Goal: Task Accomplishment & Management: Complete application form

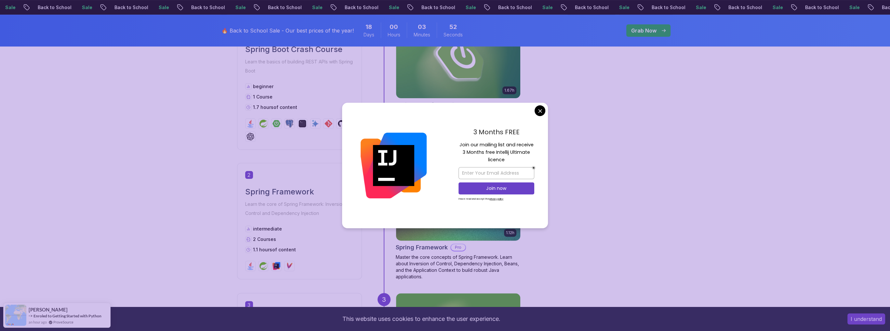
scroll to position [347, 0]
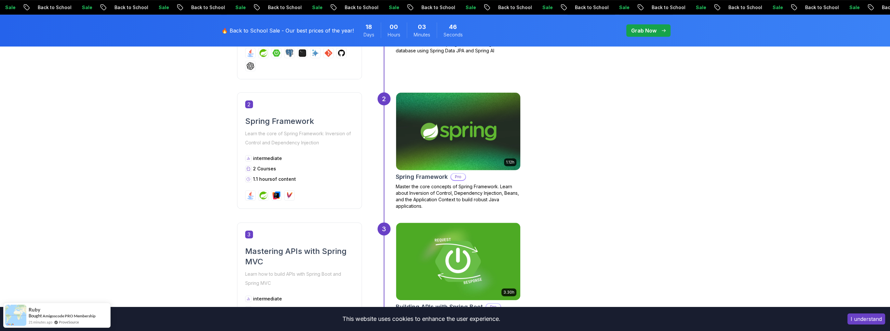
scroll to position [477, 0]
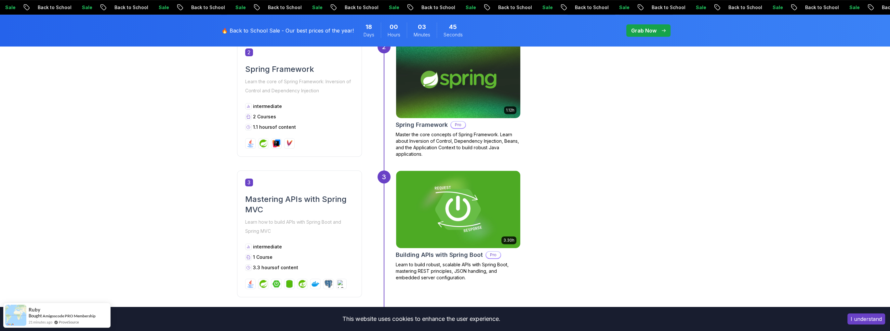
click at [458, 124] on p "Pro" at bounding box center [458, 125] width 14 height 7
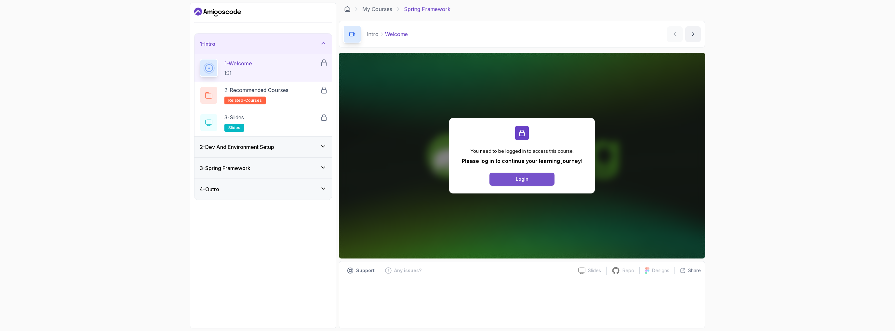
click at [526, 181] on div "Login" at bounding box center [522, 179] width 13 height 7
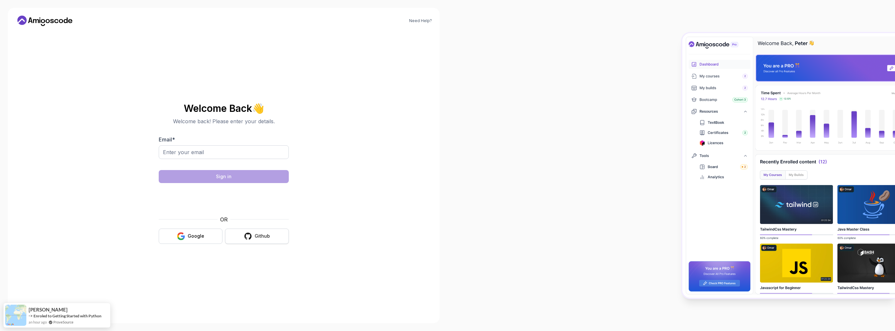
click at [247, 240] on button "Github" at bounding box center [257, 236] width 64 height 15
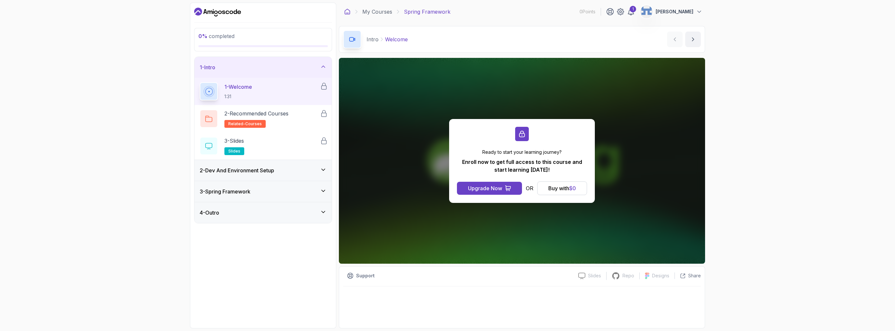
click at [347, 12] on icon at bounding box center [347, 11] width 7 height 7
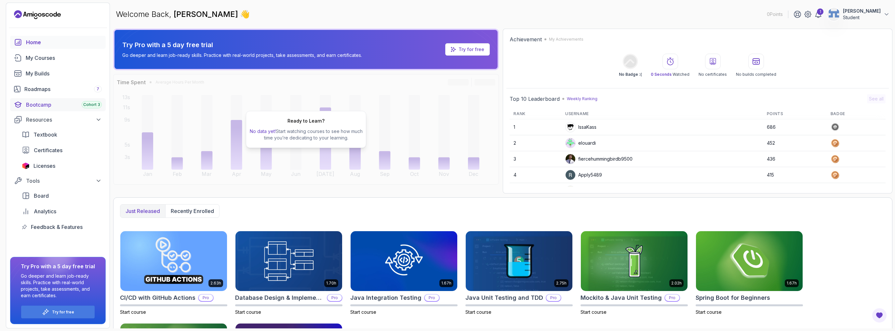
click at [56, 108] on div "Bootcamp Cohort 3" at bounding box center [64, 105] width 76 height 8
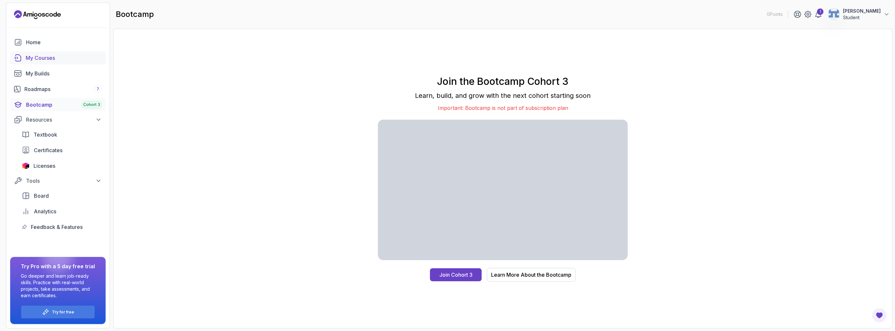
click at [51, 54] on div "My Courses" at bounding box center [64, 58] width 76 height 8
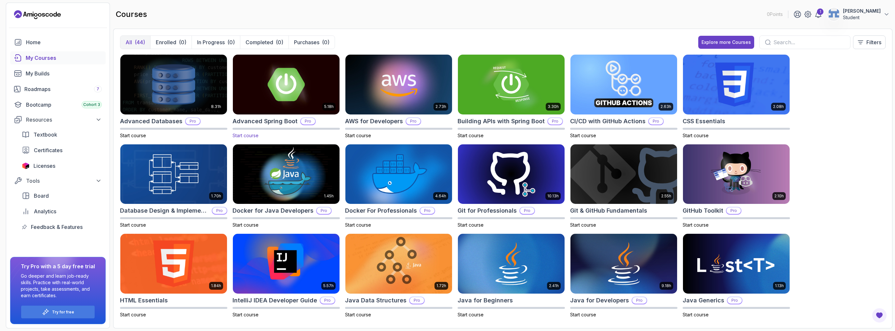
click at [308, 119] on p "Pro" at bounding box center [308, 121] width 14 height 7
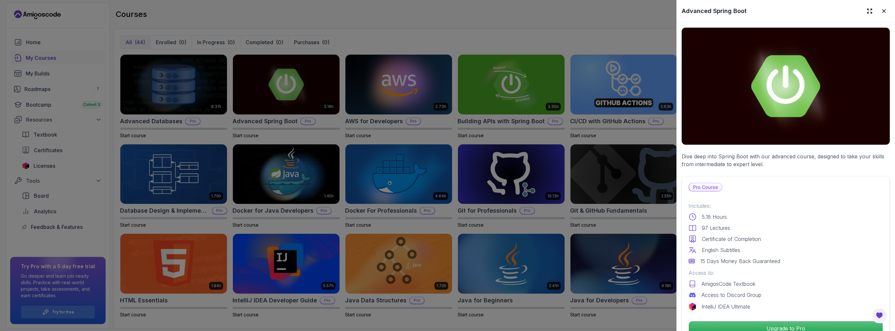
click at [696, 186] on p "Pro Course" at bounding box center [705, 187] width 33 height 8
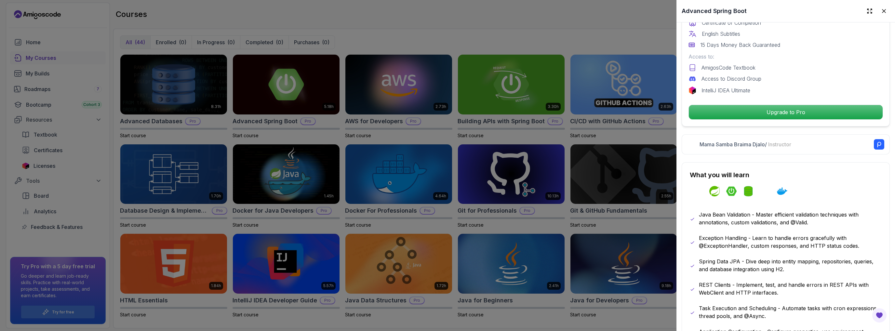
scroll to position [217, 0]
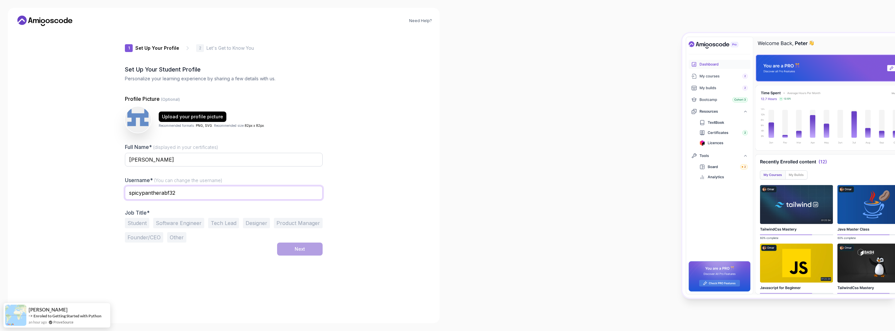
drag, startPoint x: 181, startPoint y: 192, endPoint x: 113, endPoint y: 190, distance: 69.0
click at [113, 190] on div "Need Help? 1 Set Up Your Profile 1 Set Up Your Profile 2 Let's Get to Know You …" at bounding box center [224, 165] width 432 height 315
type input "k"
type input "kboon22"
click at [143, 222] on button "Student" at bounding box center [137, 223] width 24 height 10
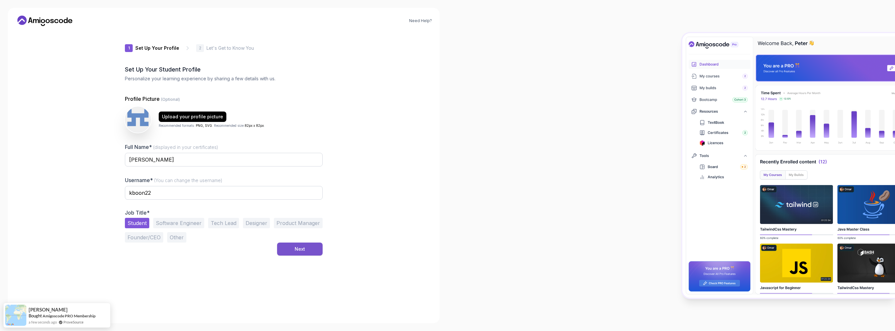
click at [310, 250] on button "Next" at bounding box center [300, 249] width 46 height 13
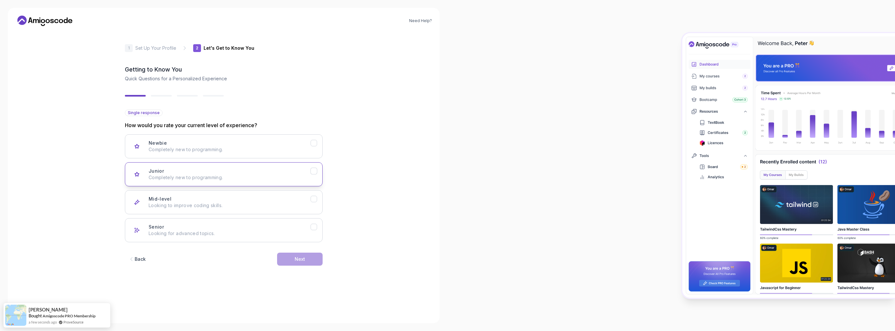
click at [197, 168] on div "Junior Completely new to programming." at bounding box center [230, 174] width 162 height 13
click at [255, 201] on div "Mid-level Looking to improve coding skills." at bounding box center [230, 202] width 162 height 13
click at [301, 260] on div "Next" at bounding box center [300, 259] width 10 height 7
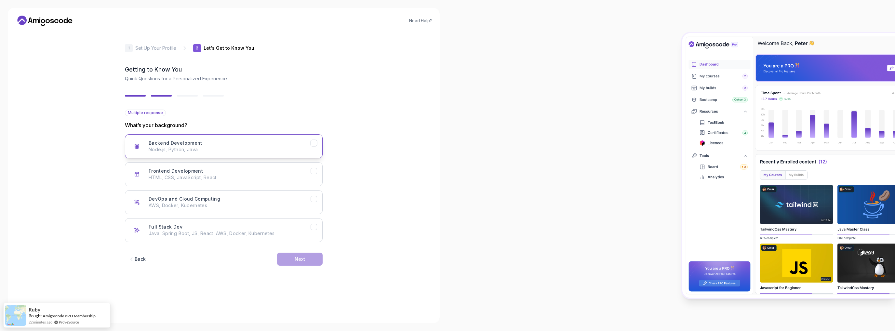
click at [234, 155] on button "Backend Development Node.js, Python, Java" at bounding box center [224, 146] width 198 height 24
click at [303, 249] on div "Back Next" at bounding box center [224, 259] width 198 height 34
click at [299, 256] on div "Next" at bounding box center [300, 259] width 10 height 7
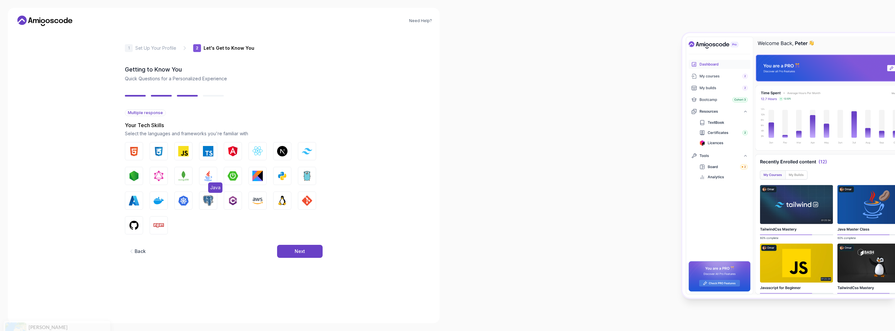
click at [204, 172] on img "button" at bounding box center [208, 176] width 10 height 10
click at [302, 253] on div "Next" at bounding box center [300, 251] width 10 height 7
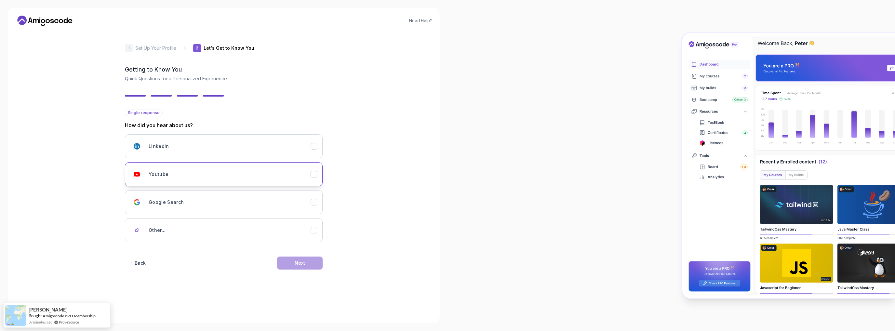
click at [238, 183] on button "Youtube" at bounding box center [224, 174] width 198 height 24
click at [296, 260] on div "Next" at bounding box center [300, 263] width 10 height 7
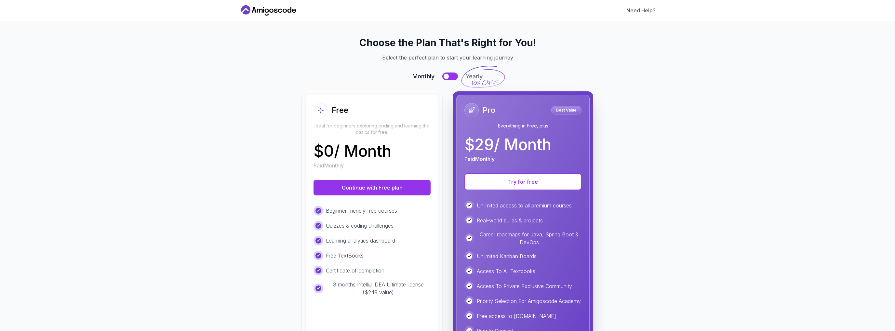
click at [408, 130] on p "Ideal for beginners exploring coding and learning the basics for free." at bounding box center [371, 129] width 117 height 13
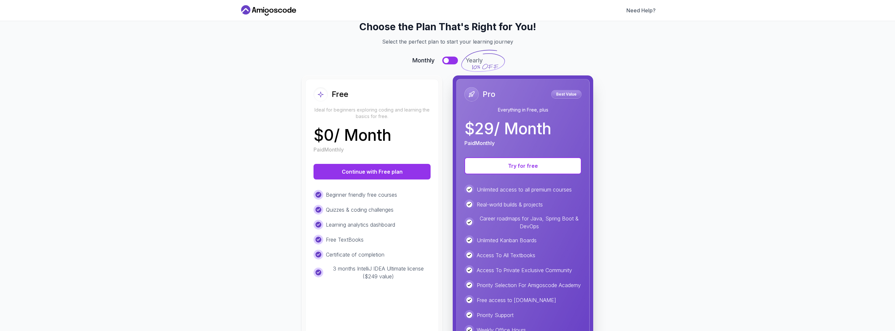
scroll to position [52, 0]
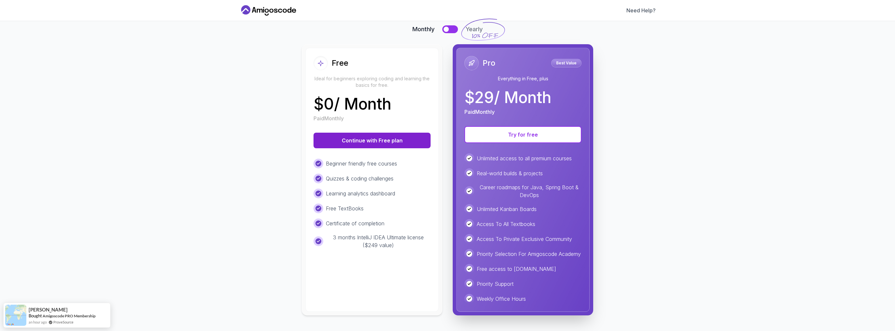
click at [396, 135] on button "Continue with Free plan" at bounding box center [371, 141] width 117 height 16
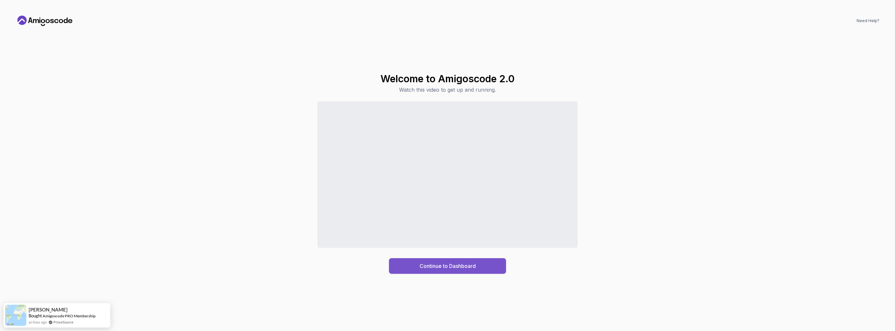
click at [451, 273] on button "Continue to Dashboard" at bounding box center [447, 266] width 117 height 16
